Goal: Task Accomplishment & Management: Manage account settings

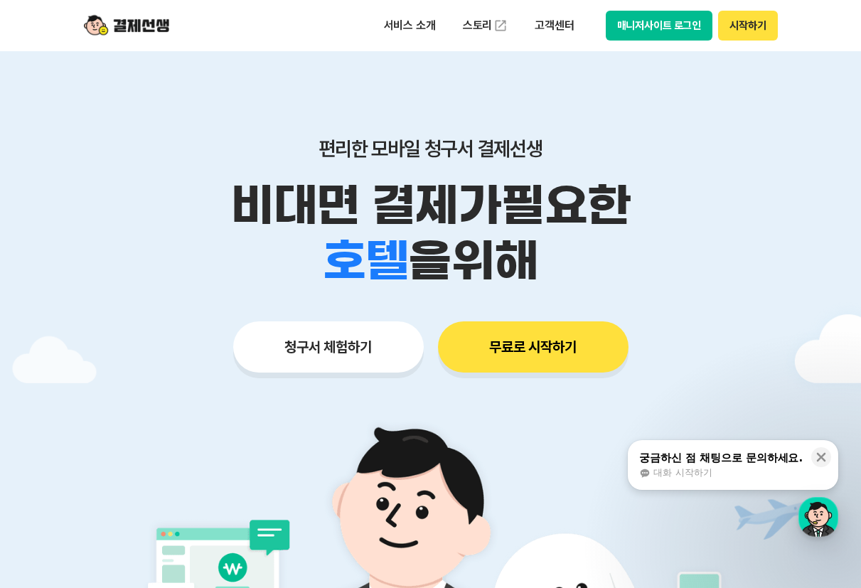
click at [638, 23] on button "매니저사이트 로그인" at bounding box center [659, 26] width 107 height 30
click at [688, 26] on button "매니저사이트 로그인" at bounding box center [659, 26] width 107 height 30
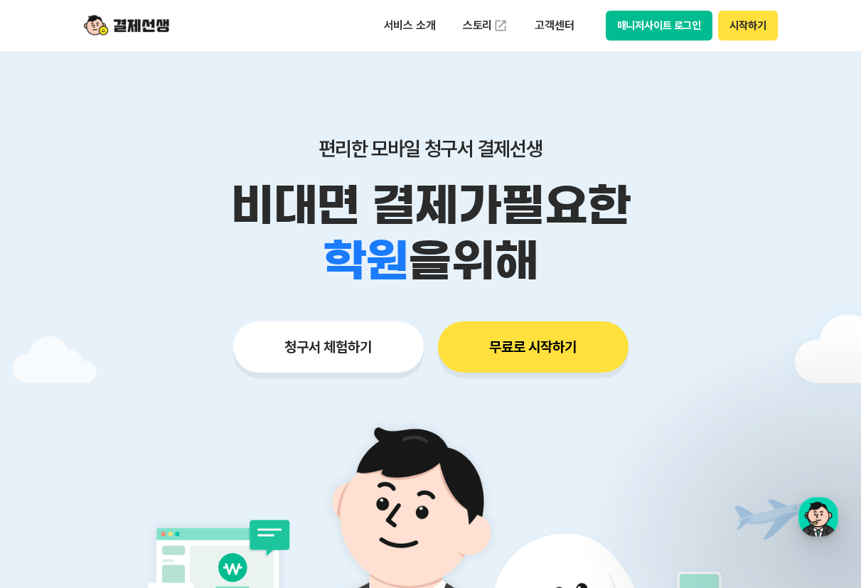
click at [631, 33] on button "매니저사이트 로그인" at bounding box center [659, 26] width 107 height 30
